Goal: Use online tool/utility: Utilize a website feature to perform a specific function

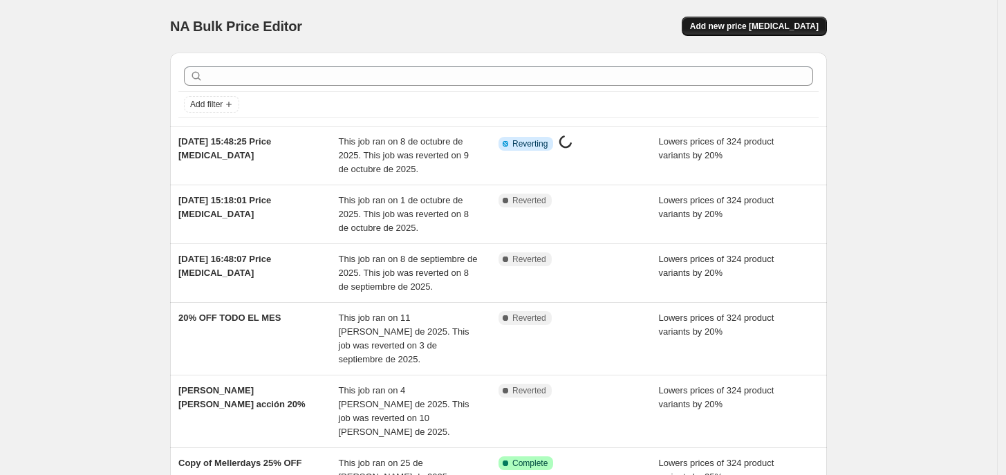
click at [757, 30] on span "Add new price [MEDICAL_DATA]" at bounding box center [754, 26] width 129 height 11
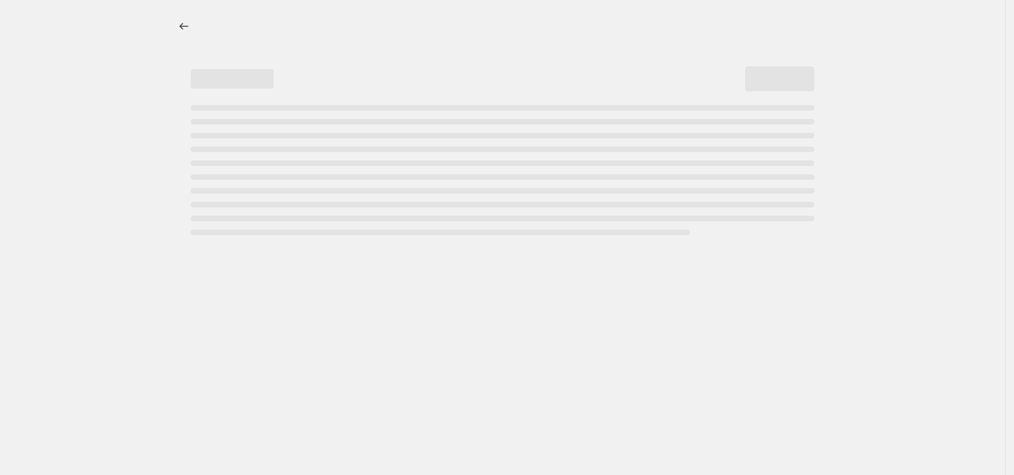
select select "percentage"
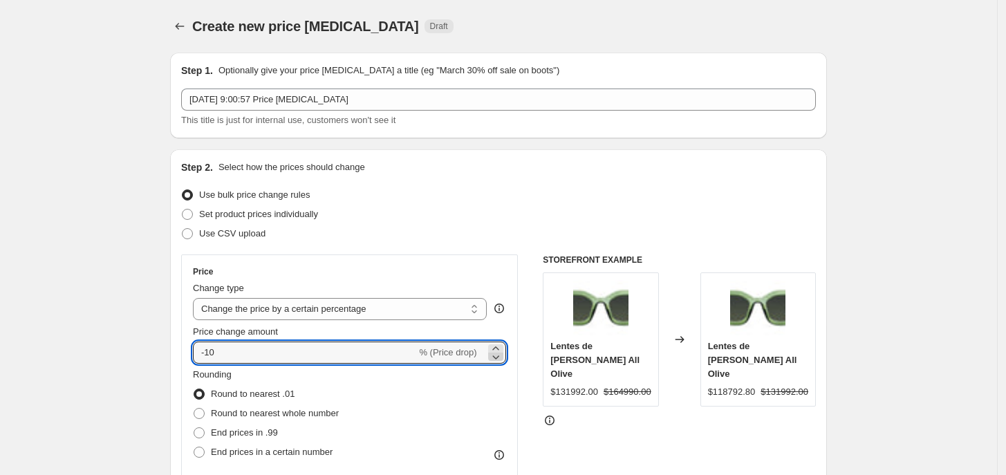
click at [499, 357] on icon at bounding box center [495, 357] width 7 height 4
drag, startPoint x: 290, startPoint y: 351, endPoint x: 64, endPoint y: 319, distance: 228.3
type input "20"
